Goal: Task Accomplishment & Management: Use online tool/utility

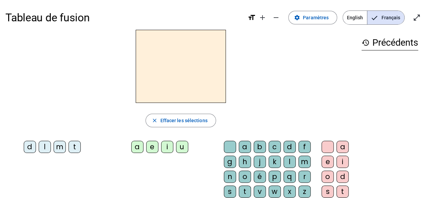
click at [305, 9] on div "Tableau de fusion format_size add remove settings Paramètres English Français o…" at bounding box center [214, 17] width 418 height 24
click at [306, 12] on span at bounding box center [312, 17] width 48 height 16
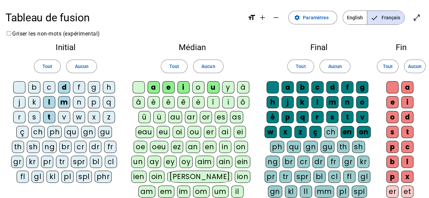
click at [70, 132] on div "qu" at bounding box center [71, 132] width 14 height 12
click at [30, 115] on div "s" at bounding box center [34, 117] width 12 height 12
click at [78, 102] on div "n" at bounding box center [79, 102] width 12 height 12
click at [338, 67] on span "Aucun" at bounding box center [335, 66] width 14 height 8
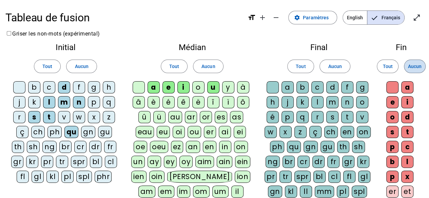
click at [415, 64] on span "Aucun" at bounding box center [415, 66] width 14 height 8
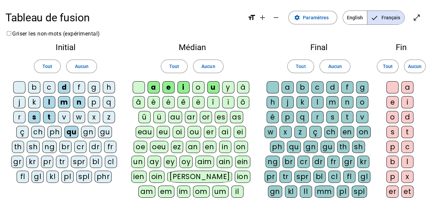
scroll to position [164, 0]
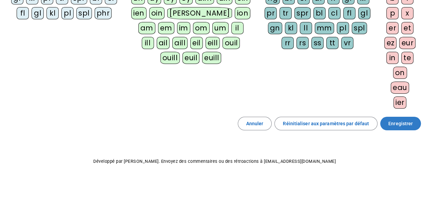
click at [401, 122] on span "Enregistrer" at bounding box center [400, 124] width 24 height 8
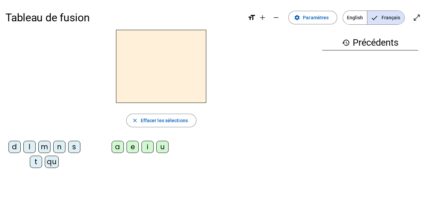
click at [52, 157] on div "qu" at bounding box center [52, 162] width 14 height 12
drag, startPoint x: 153, startPoint y: 141, endPoint x: 148, endPoint y: 144, distance: 5.1
click at [148, 144] on letter-bubble "i" at bounding box center [148, 148] width 15 height 15
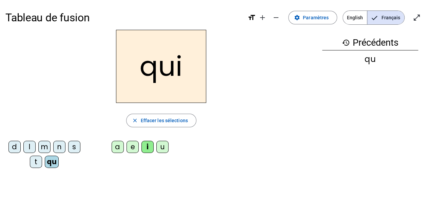
click at [148, 144] on div "i" at bounding box center [147, 147] width 12 height 12
click at [77, 148] on div "s" at bounding box center [74, 147] width 12 height 12
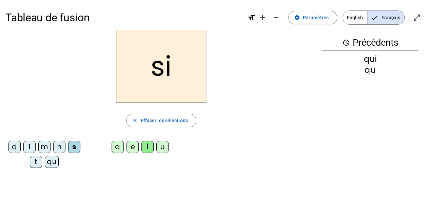
click at [58, 145] on div "n" at bounding box center [59, 147] width 12 height 12
click at [134, 147] on div "e" at bounding box center [132, 147] width 12 height 12
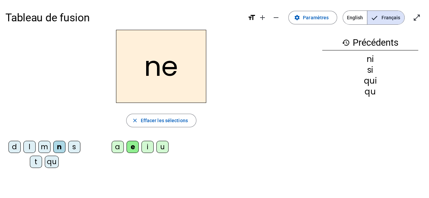
click at [72, 143] on div "s" at bounding box center [74, 147] width 12 height 12
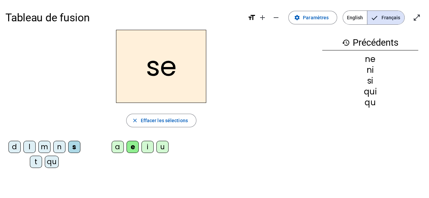
click at [37, 165] on div "t" at bounding box center [36, 162] width 12 height 12
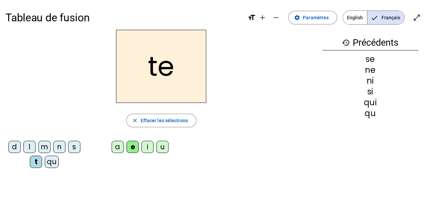
click at [16, 147] on div "d" at bounding box center [14, 147] width 12 height 12
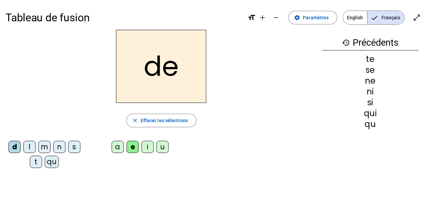
click at [167, 145] on div "u" at bounding box center [162, 147] width 12 height 12
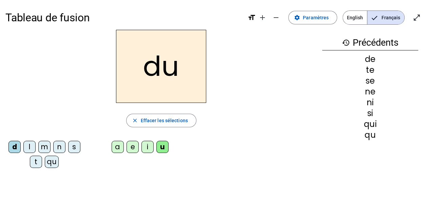
click at [71, 145] on div "s" at bounding box center [74, 147] width 12 height 12
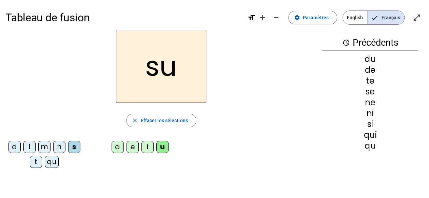
click at [29, 145] on div "l" at bounding box center [29, 147] width 12 height 12
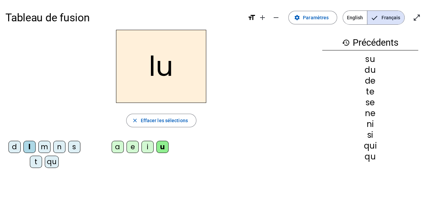
click at [35, 163] on div "t" at bounding box center [36, 162] width 12 height 12
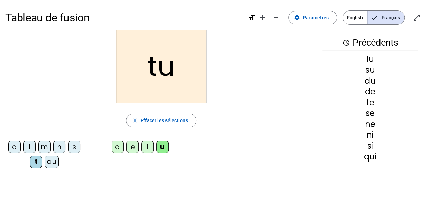
click at [116, 150] on div "a" at bounding box center [117, 147] width 12 height 12
click at [75, 149] on div "s" at bounding box center [74, 147] width 12 height 12
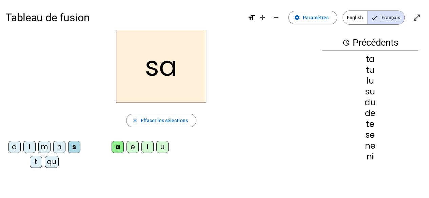
click at [38, 164] on div "t" at bounding box center [36, 162] width 12 height 12
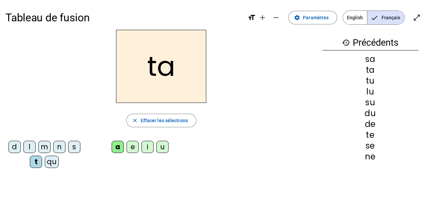
click at [46, 144] on div "m" at bounding box center [44, 147] width 12 height 12
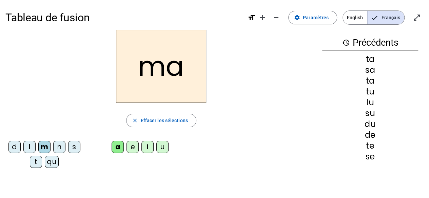
click at [132, 147] on div "e" at bounding box center [132, 147] width 12 height 12
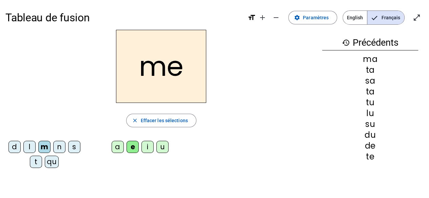
click at [15, 146] on div "d" at bounding box center [14, 147] width 12 height 12
